Goal: Transaction & Acquisition: Download file/media

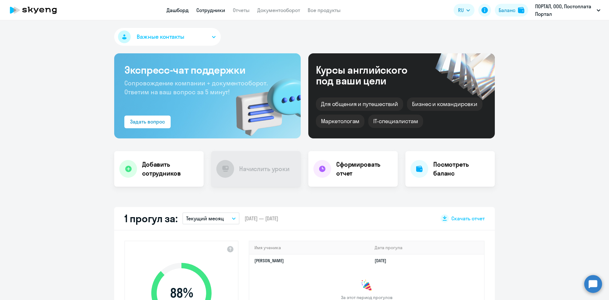
click at [215, 10] on link "Сотрудники" at bounding box center [210, 10] width 29 height 6
select select "30"
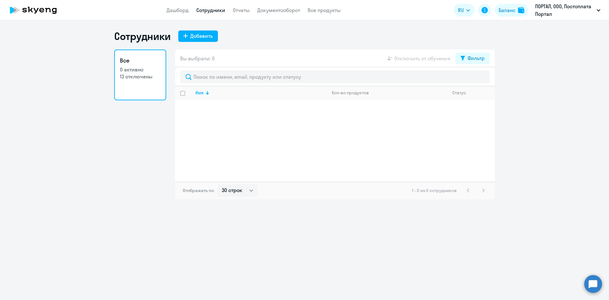
click at [145, 79] on p "13 отключены" at bounding box center [140, 76] width 41 height 7
click at [471, 59] on div "Фильтр" at bounding box center [476, 58] width 17 height 8
click at [487, 77] on div "Показать отключенных от обучения" at bounding box center [439, 80] width 102 height 27
click at [481, 80] on span at bounding box center [479, 79] width 11 height 6
click at [474, 79] on input "checkbox" at bounding box center [474, 79] width 0 height 0
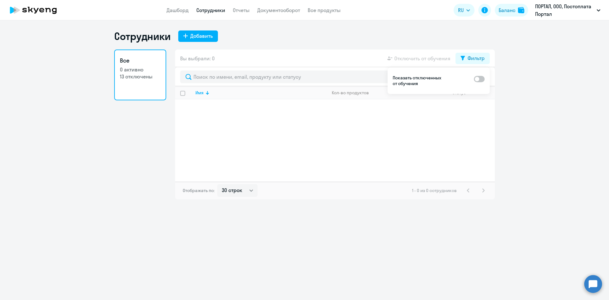
checkbox input "true"
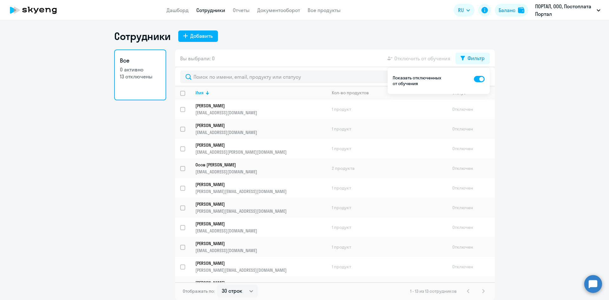
click at [280, 14] on app-header "Дашборд Сотрудники Отчеты Документооборот Все продукты Дашборд Сотрудники Отчет…" at bounding box center [304, 10] width 609 height 20
click at [292, 10] on link "Документооборот" at bounding box center [278, 10] width 43 height 6
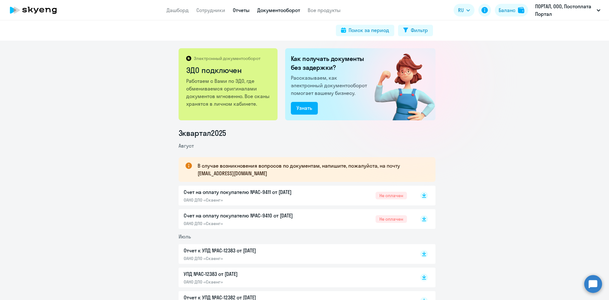
click at [244, 10] on link "Отчеты" at bounding box center [241, 10] width 17 height 6
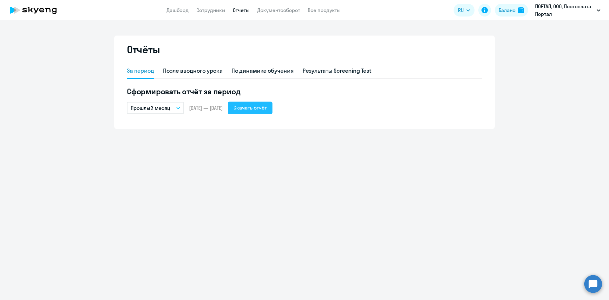
click at [266, 109] on div "Скачать отчёт" at bounding box center [250, 108] width 33 height 8
click at [171, 107] on button "Прошлый месяц" at bounding box center [155, 108] width 57 height 12
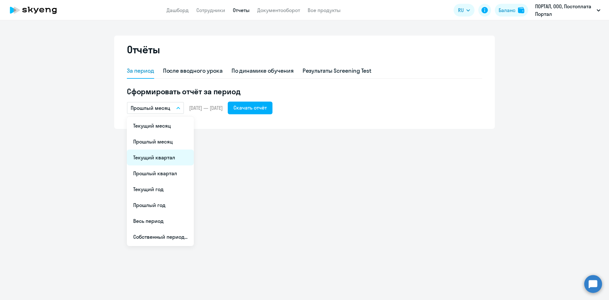
click at [169, 156] on li "Текущий квартал" at bounding box center [160, 158] width 67 height 16
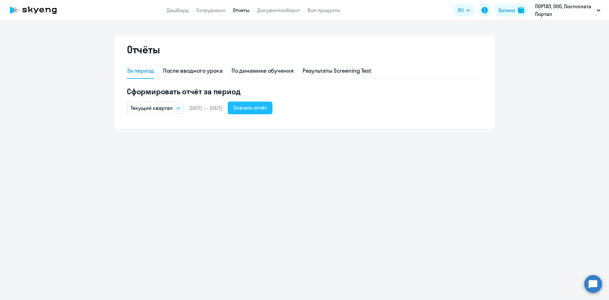
click at [267, 108] on div "Скачать отчёт" at bounding box center [250, 108] width 33 height 8
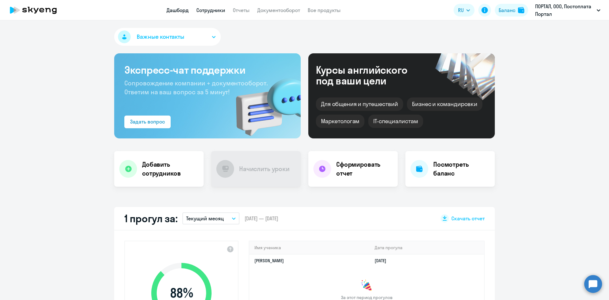
click at [214, 9] on link "Сотрудники" at bounding box center [210, 10] width 29 height 6
select select "30"
